Goal: Task Accomplishment & Management: Complete application form

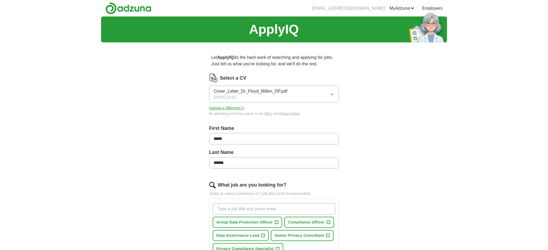
click at [333, 91] on button "Cover_Letter_Dr_Floyd_Millen_DP.pdf [DATE] 10:54" at bounding box center [274, 94] width 130 height 17
click at [270, 125] on span "Dr_Floyd_Millen_DP_Resume_2025.pdf" at bounding box center [252, 127] width 77 height 6
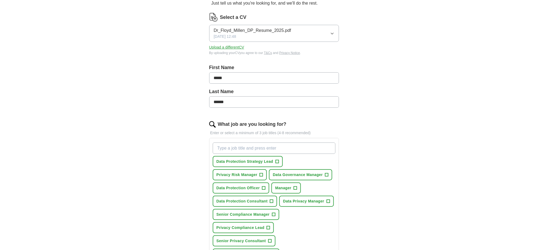
scroll to position [72, 0]
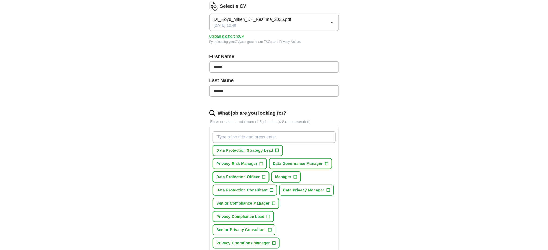
click at [262, 175] on span "+" at bounding box center [263, 177] width 3 height 4
click at [270, 189] on span "+" at bounding box center [271, 190] width 3 height 4
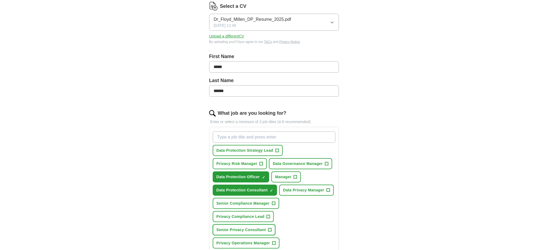
click at [269, 228] on span "+" at bounding box center [269, 230] width 3 height 4
click at [276, 149] on span "+" at bounding box center [276, 151] width 3 height 4
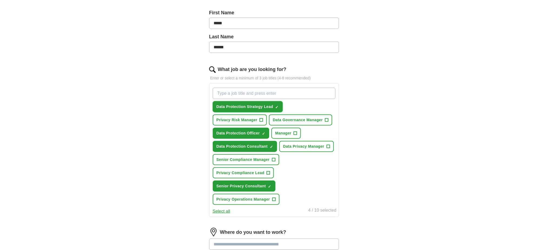
scroll to position [144, 0]
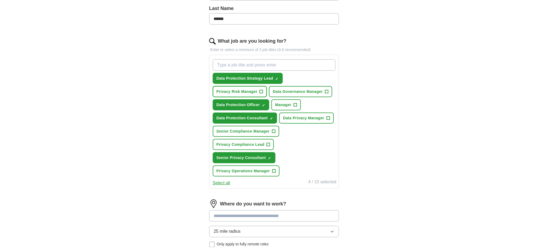
click at [260, 90] on span "+" at bounding box center [261, 92] width 3 height 4
click at [268, 143] on span "+" at bounding box center [268, 145] width 3 height 4
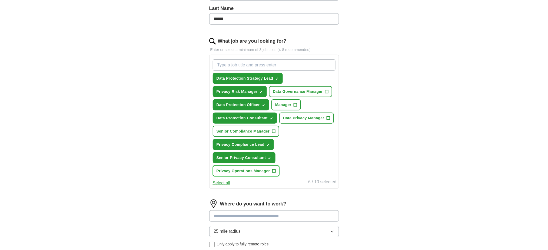
click at [273, 169] on span "+" at bounding box center [273, 171] width 3 height 4
click at [272, 129] on span "+" at bounding box center [273, 131] width 3 height 4
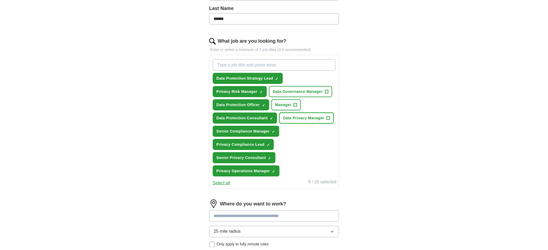
click at [327, 116] on span "+" at bounding box center [327, 118] width 3 height 4
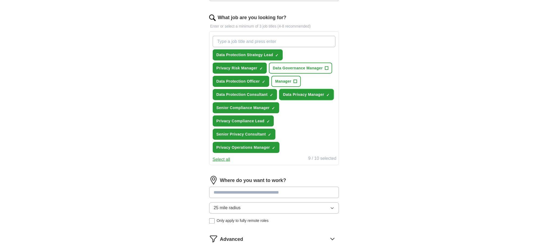
scroll to position [180, 0]
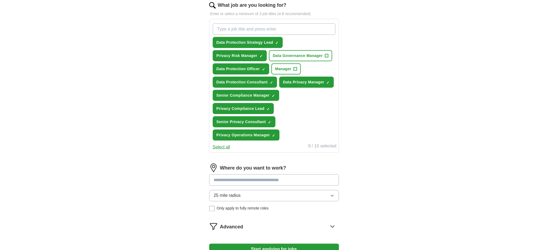
click at [334, 194] on icon "button" at bounding box center [332, 196] width 4 height 4
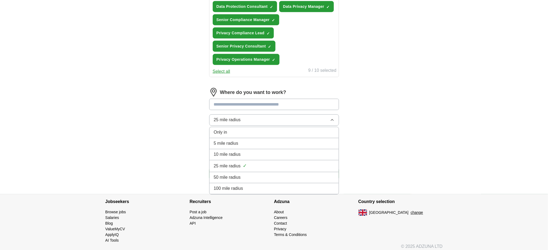
scroll to position [256, 0]
click at [253, 185] on div "100 mile radius" at bounding box center [274, 188] width 121 height 6
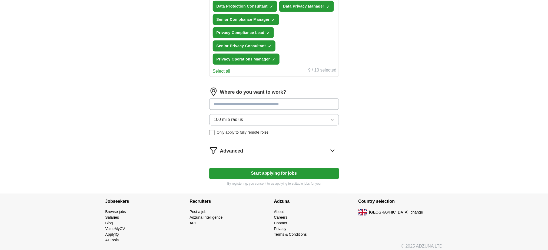
click at [266, 169] on button "Start applying for jobs" at bounding box center [274, 173] width 130 height 11
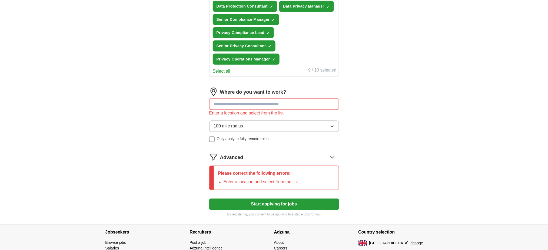
click at [260, 102] on input at bounding box center [274, 104] width 130 height 11
type input "******"
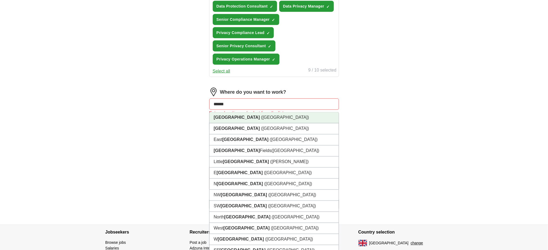
click at [265, 112] on li "[GEOGRAPHIC_DATA] ([GEOGRAPHIC_DATA])" at bounding box center [273, 117] width 129 height 11
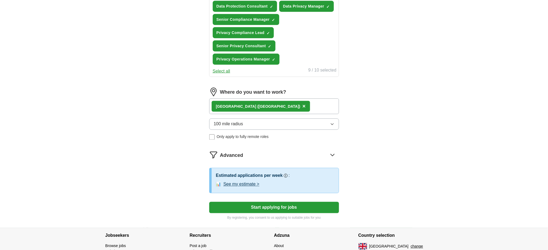
scroll to position [290, 0]
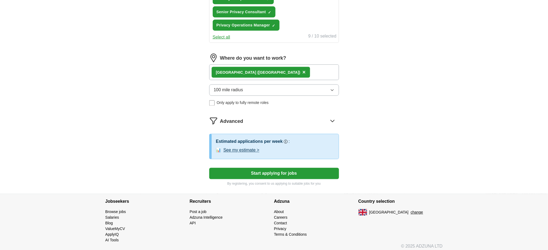
click at [259, 147] on button "See my estimate >" at bounding box center [241, 150] width 36 height 6
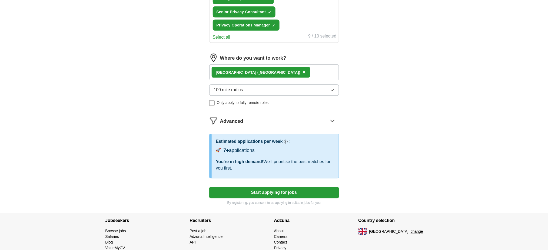
click at [289, 188] on button "Start applying for jobs" at bounding box center [274, 192] width 130 height 11
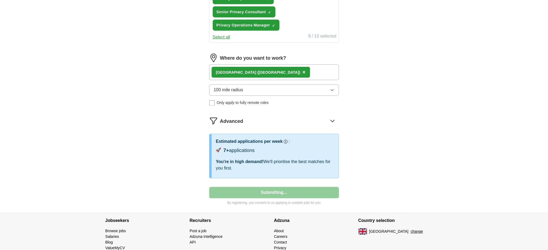
select select "**"
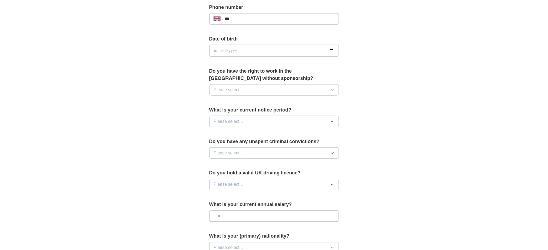
scroll to position [216, 0]
click at [333, 88] on icon "button" at bounding box center [332, 88] width 2 height 1
click at [249, 102] on div "Yes" at bounding box center [274, 101] width 121 height 6
click at [250, 119] on button "Please select..." at bounding box center [274, 120] width 130 height 11
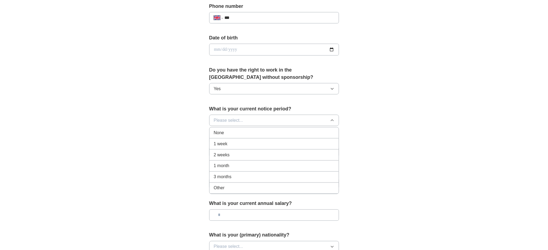
click at [239, 131] on div "None" at bounding box center [274, 133] width 121 height 6
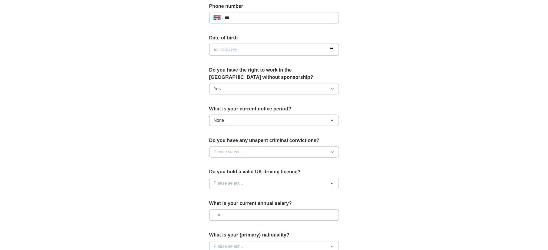
click at [249, 149] on button "Please select..." at bounding box center [274, 151] width 130 height 11
click at [233, 172] on div "No" at bounding box center [274, 175] width 121 height 6
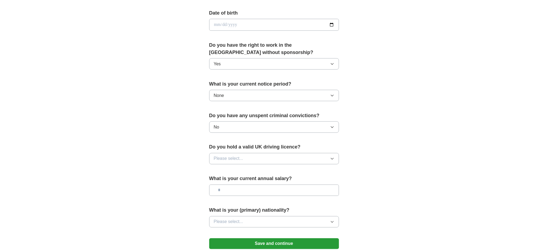
scroll to position [252, 0]
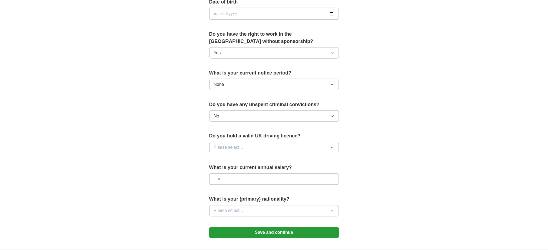
click at [334, 146] on icon "button" at bounding box center [332, 148] width 4 height 4
click at [267, 162] on div "Yes" at bounding box center [274, 160] width 121 height 6
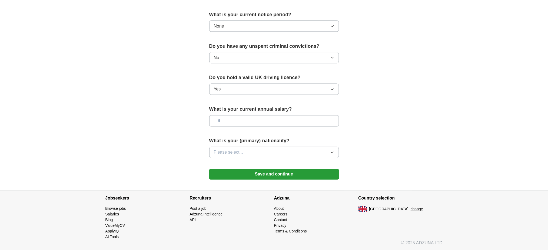
scroll to position [311, 0]
click at [269, 174] on button "Save and continue" at bounding box center [274, 174] width 130 height 11
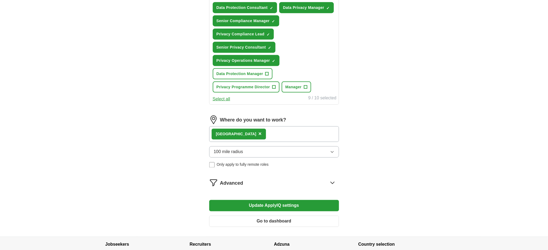
scroll to position [252, 0]
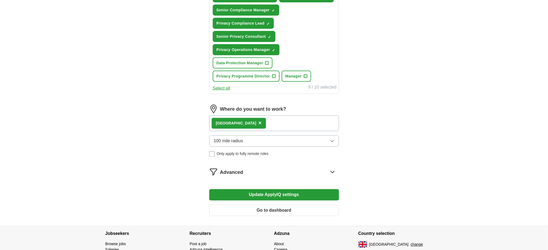
click at [306, 136] on button "100 mile radius" at bounding box center [274, 141] width 130 height 11
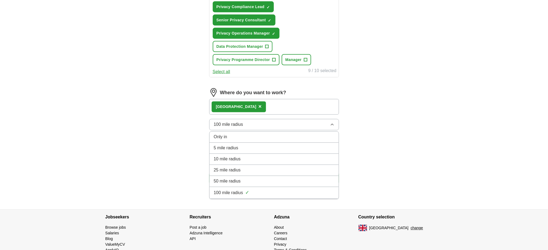
scroll to position [284, 0]
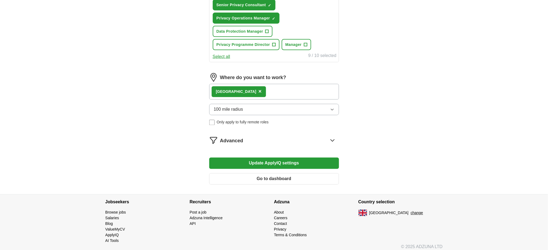
click at [258, 89] on span "×" at bounding box center [259, 92] width 3 height 6
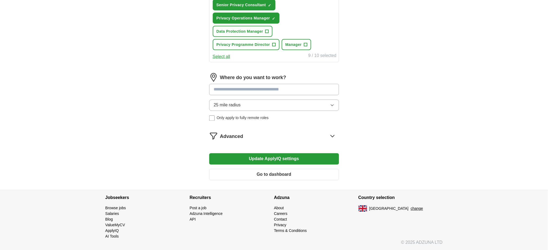
scroll to position [279, 0]
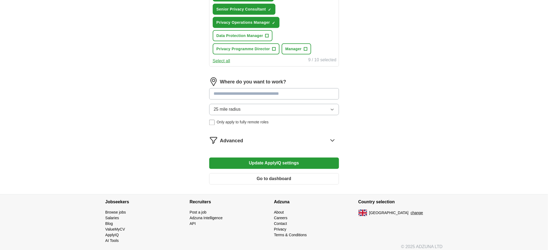
click at [235, 88] on input at bounding box center [274, 93] width 130 height 11
type input "*"
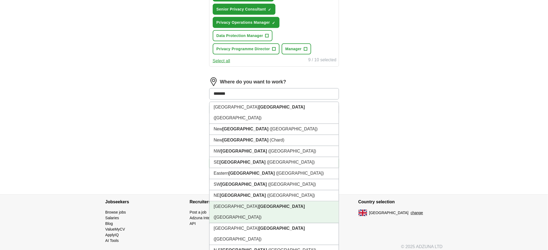
scroll to position [243, 0]
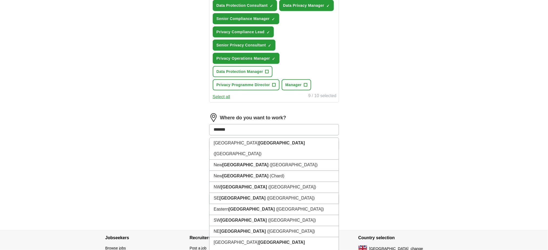
drag, startPoint x: 233, startPoint y: 125, endPoint x: 194, endPoint y: 125, distance: 38.9
click at [194, 125] on div "Let ApplyIQ do the hard work of searching and applying for jobs. Just tell us w…" at bounding box center [274, 16] width 173 height 427
type input "**"
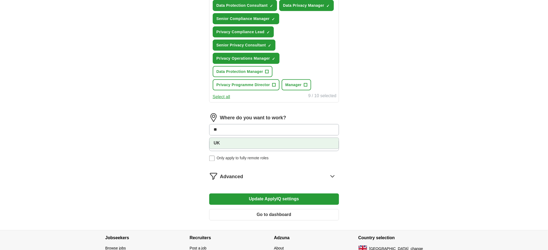
click at [225, 138] on li "UK" at bounding box center [273, 143] width 129 height 11
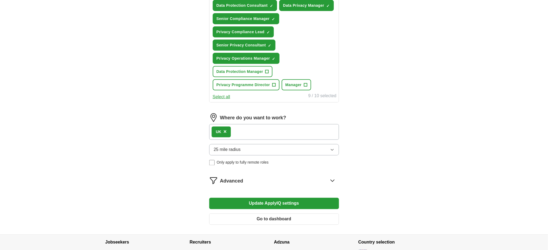
click at [332, 144] on button "25 mile radius" at bounding box center [274, 149] width 130 height 11
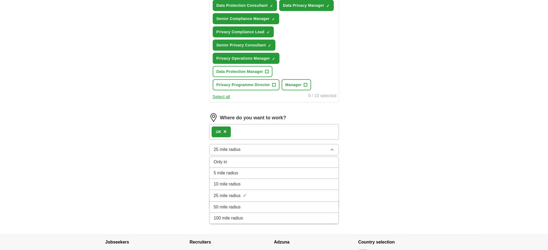
click at [260, 215] on div "100 mile radius" at bounding box center [274, 218] width 121 height 6
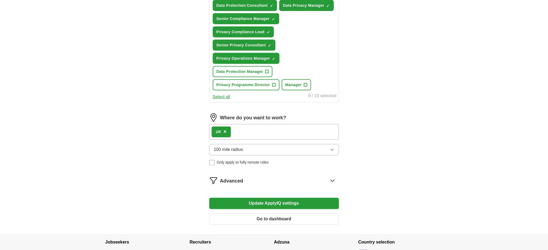
click at [305, 198] on button "Update ApplyIQ settings" at bounding box center [274, 203] width 130 height 11
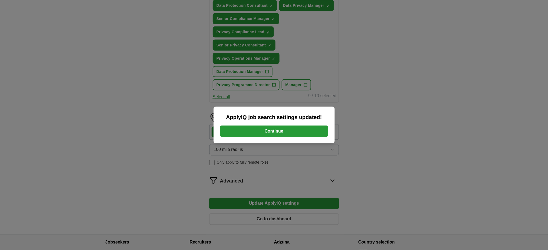
click at [286, 129] on button "Continue" at bounding box center [274, 131] width 108 height 11
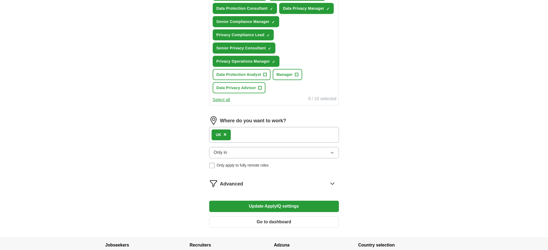
scroll to position [252, 0]
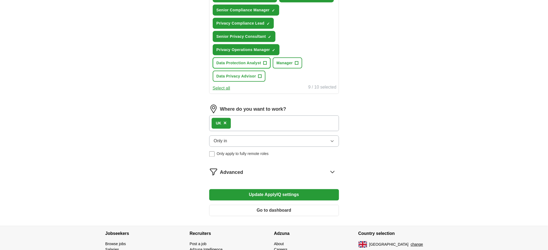
click at [265, 61] on span "+" at bounding box center [264, 63] width 3 height 4
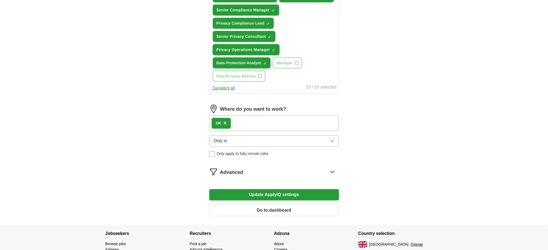
click at [0, 0] on span "×" at bounding box center [0, 0] width 0 height 0
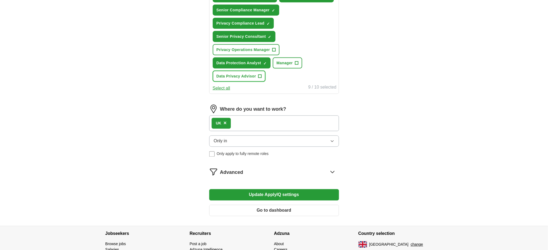
click at [261, 74] on span "+" at bounding box center [259, 76] width 3 height 4
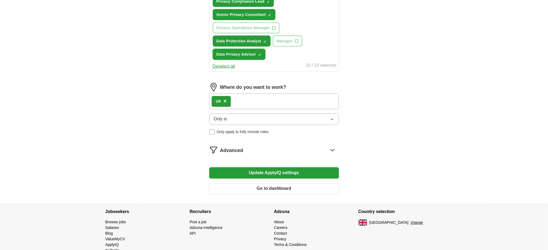
scroll to position [284, 0]
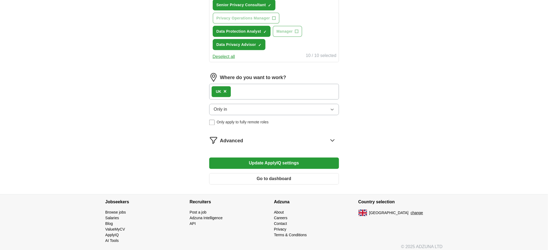
click at [331, 136] on icon at bounding box center [332, 140] width 9 height 9
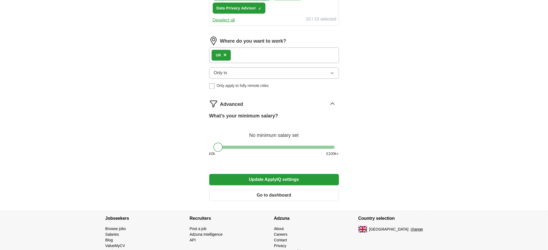
scroll to position [337, 0]
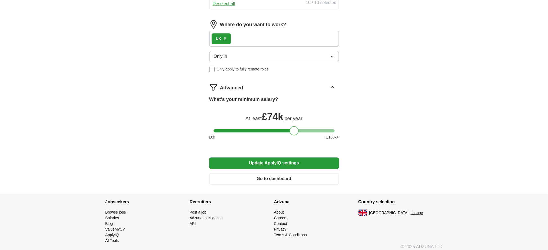
drag, startPoint x: 221, startPoint y: 125, endPoint x: 297, endPoint y: 125, distance: 75.9
click at [297, 126] on div at bounding box center [293, 130] width 9 height 9
click at [269, 161] on button "Update ApplyIQ settings" at bounding box center [274, 163] width 130 height 11
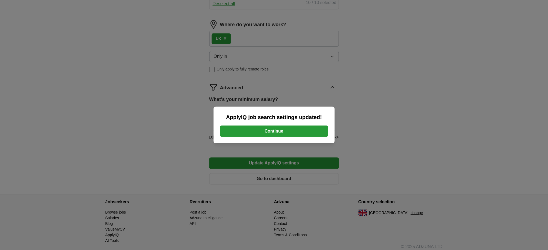
click at [256, 131] on button "Continue" at bounding box center [274, 131] width 108 height 11
